Goal: Information Seeking & Learning: Learn about a topic

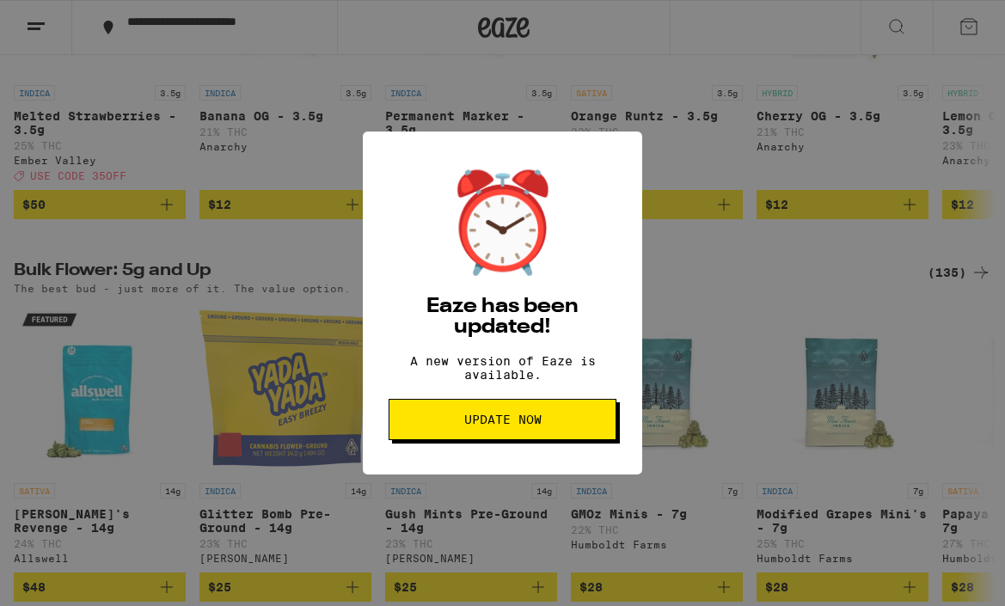
scroll to position [374, 0]
click at [559, 425] on span "Update Now" at bounding box center [502, 419] width 199 height 12
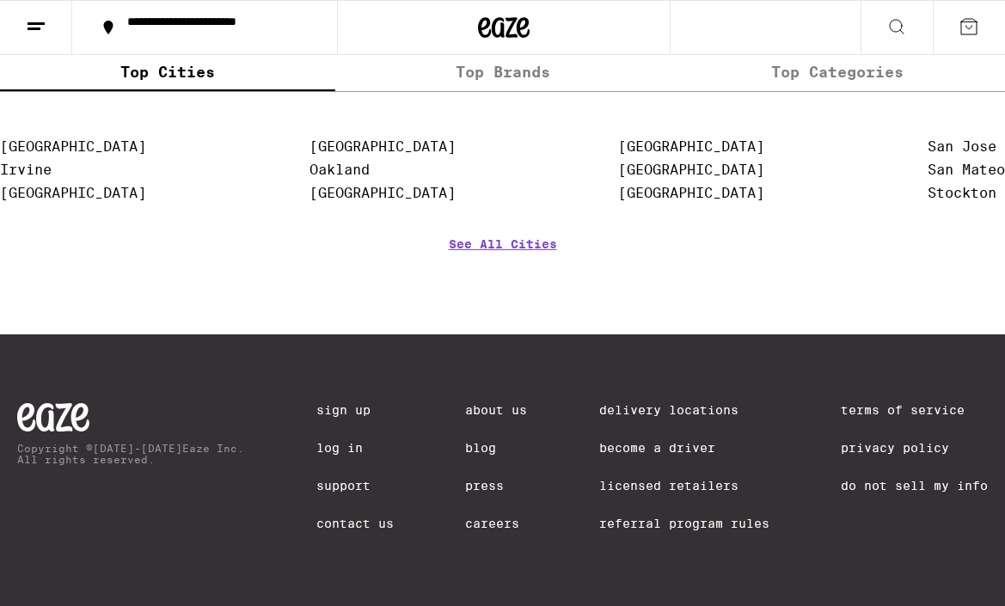
click at [484, 518] on link "Careers" at bounding box center [496, 524] width 62 height 14
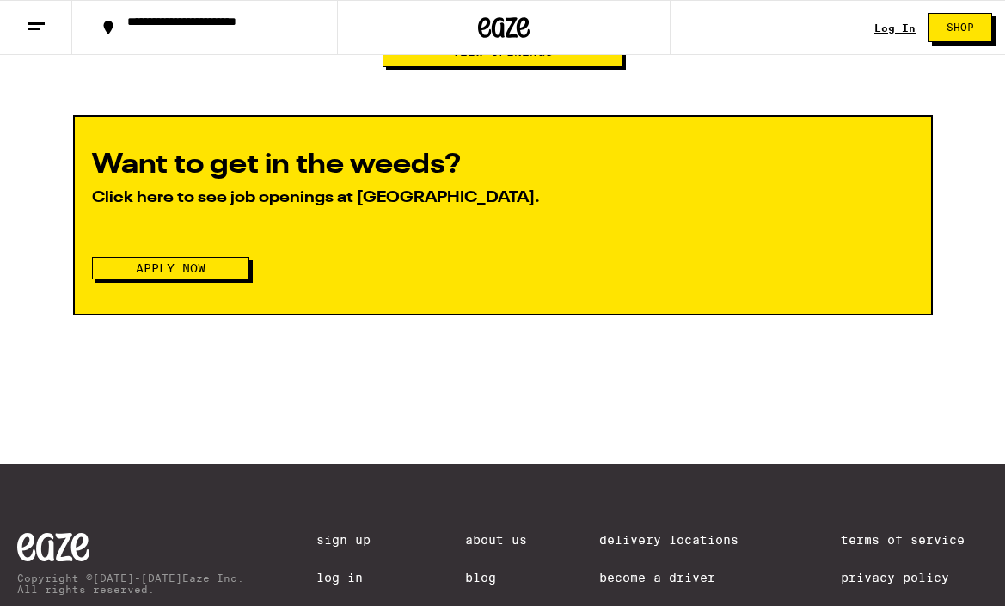
scroll to position [1986, 0]
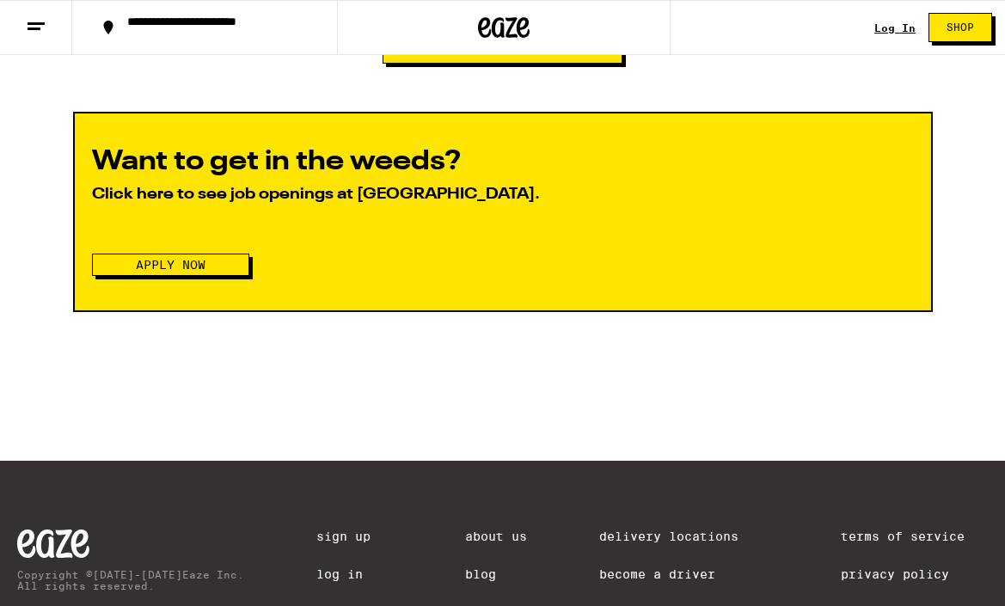
click at [493, 64] on button "View Openings" at bounding box center [502, 48] width 240 height 31
click at [183, 271] on span "Apply Now" at bounding box center [171, 265] width 70 height 12
